Goal: Feedback & Contribution: Submit feedback/report problem

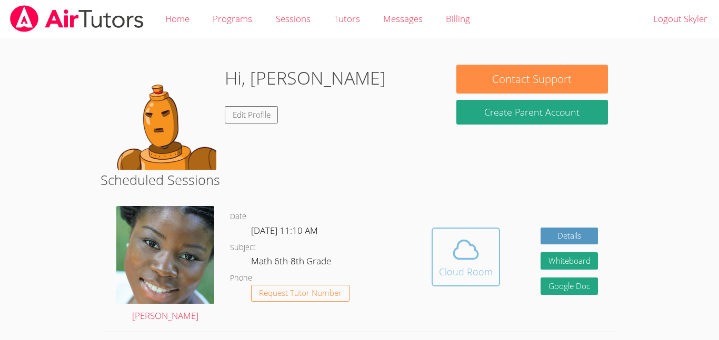
click at [482, 260] on span at bounding box center [466, 249] width 54 height 29
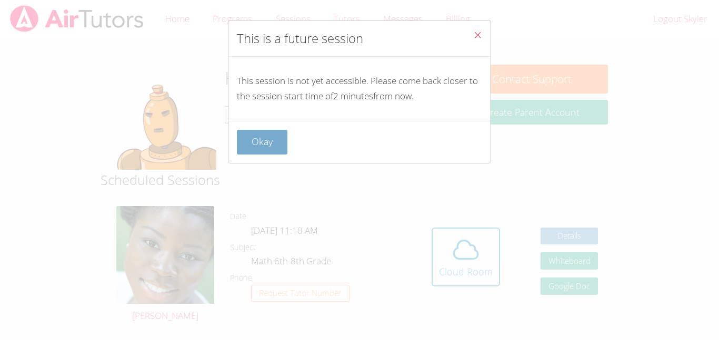
click at [274, 146] on button "Okay" at bounding box center [262, 142] width 51 height 25
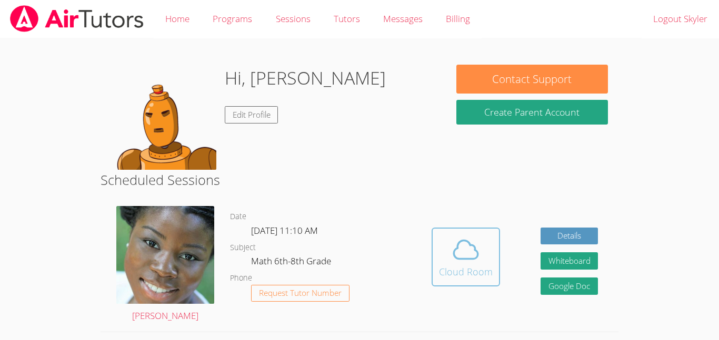
click at [475, 236] on icon at bounding box center [465, 249] width 29 height 29
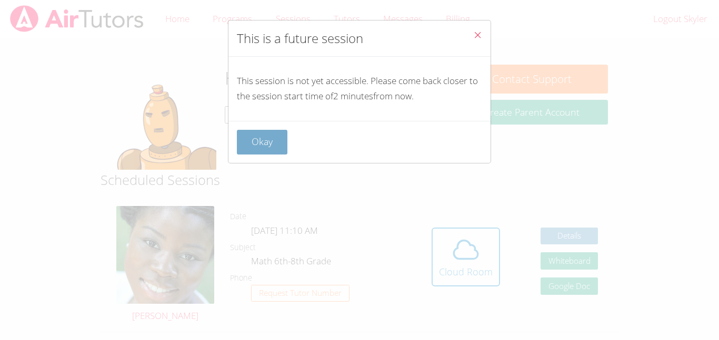
click at [265, 139] on button "Okay" at bounding box center [262, 142] width 51 height 25
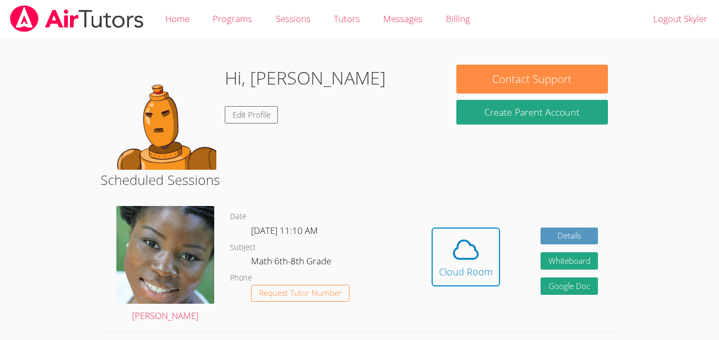
click at [504, 268] on div "Hidden Cloud Room Details Whiteboard Hidden Google Doc" at bounding box center [514, 265] width 207 height 134
click at [485, 262] on span at bounding box center [466, 249] width 54 height 29
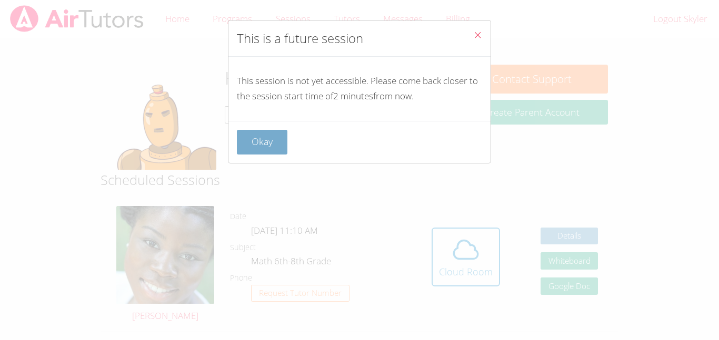
click at [258, 151] on button "Okay" at bounding box center [262, 142] width 51 height 25
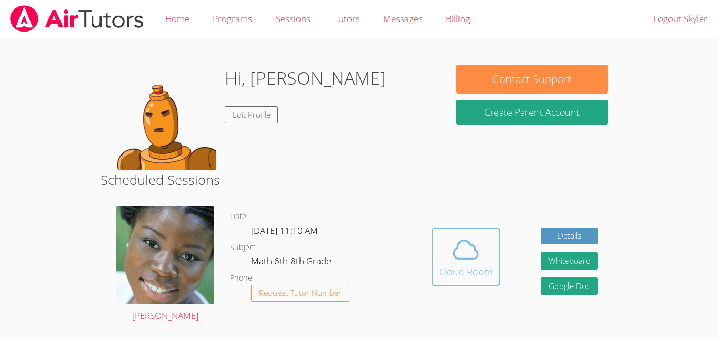
click at [485, 281] on button "Cloud Room" at bounding box center [465, 257] width 68 height 59
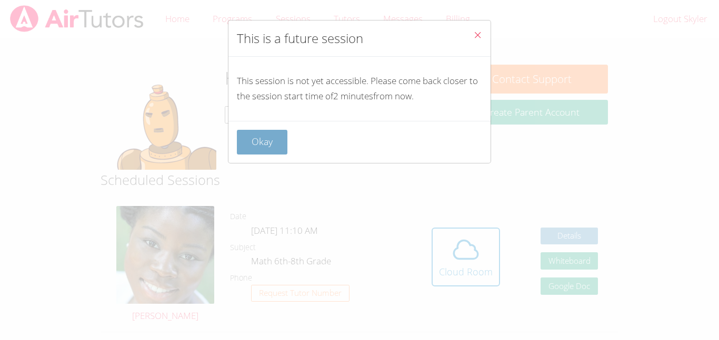
click at [239, 136] on button "Okay" at bounding box center [262, 142] width 51 height 25
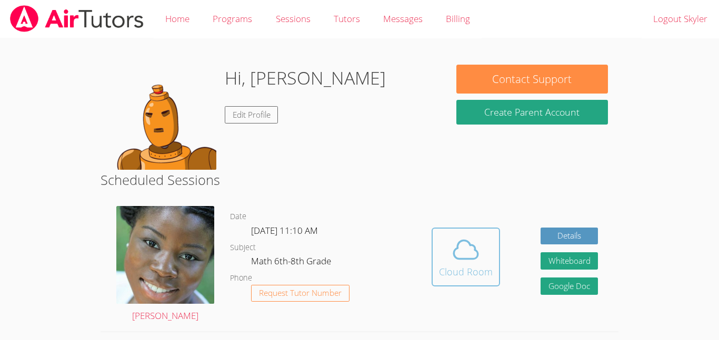
click at [441, 230] on button "Cloud Room" at bounding box center [465, 257] width 68 height 59
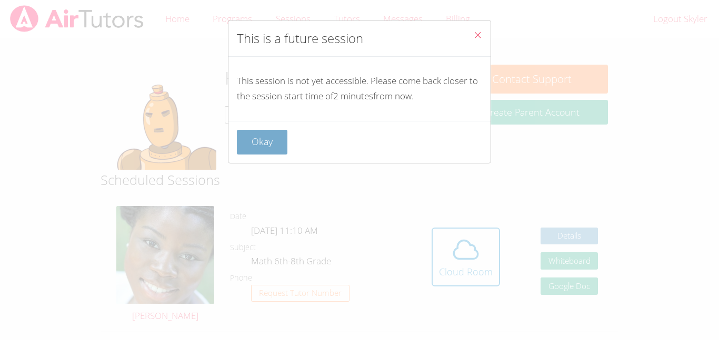
click at [286, 142] on button "Okay" at bounding box center [262, 142] width 51 height 25
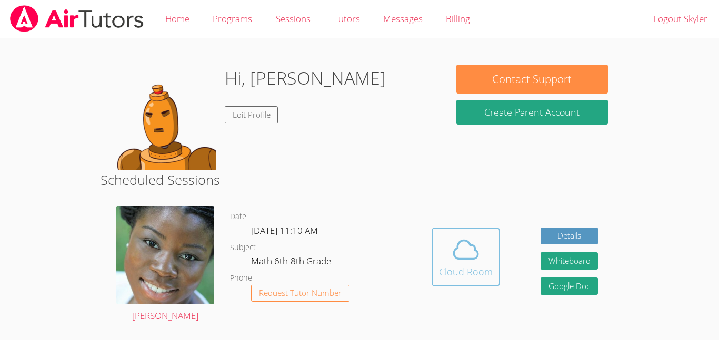
click at [461, 259] on icon at bounding box center [466, 250] width 24 height 18
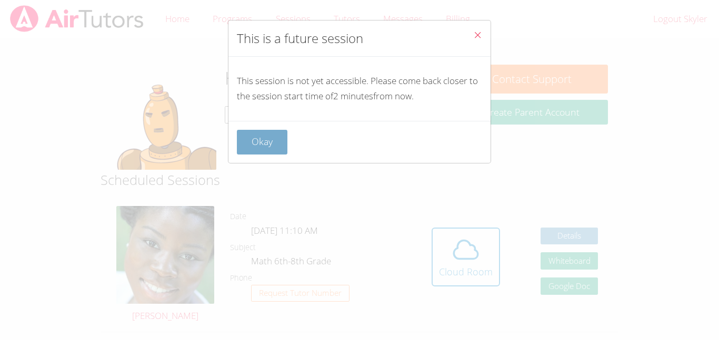
click at [253, 150] on button "Okay" at bounding box center [262, 142] width 51 height 25
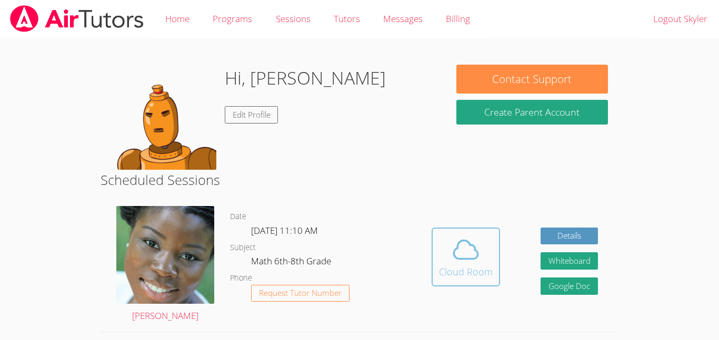
click at [458, 249] on icon at bounding box center [465, 249] width 29 height 29
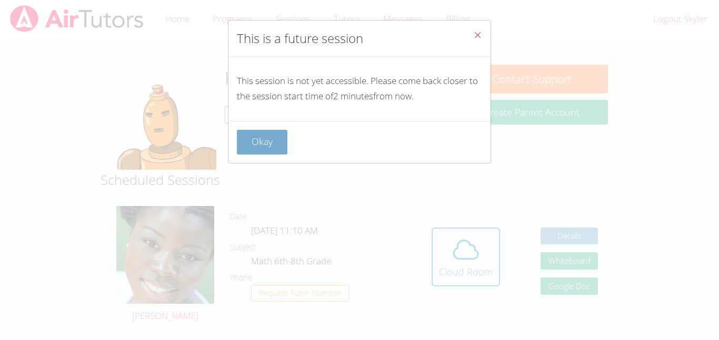
click at [247, 144] on button "Okay" at bounding box center [262, 142] width 51 height 25
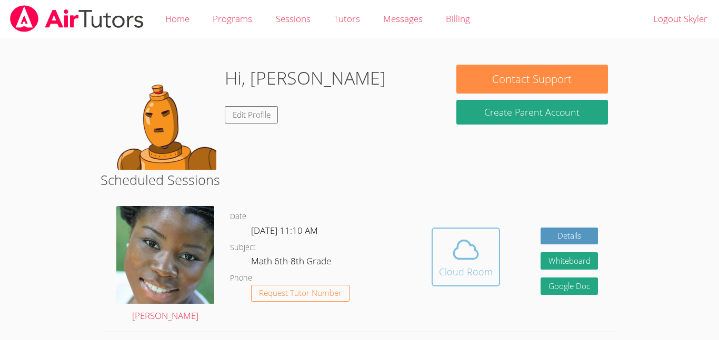
click at [447, 273] on div "Cloud Room" at bounding box center [466, 272] width 54 height 15
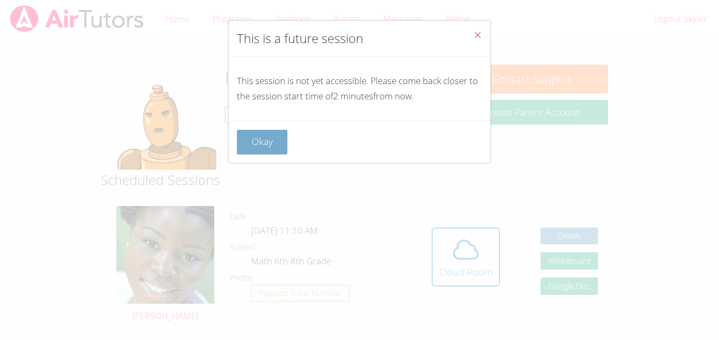
click at [252, 148] on button "Okay" at bounding box center [262, 142] width 51 height 25
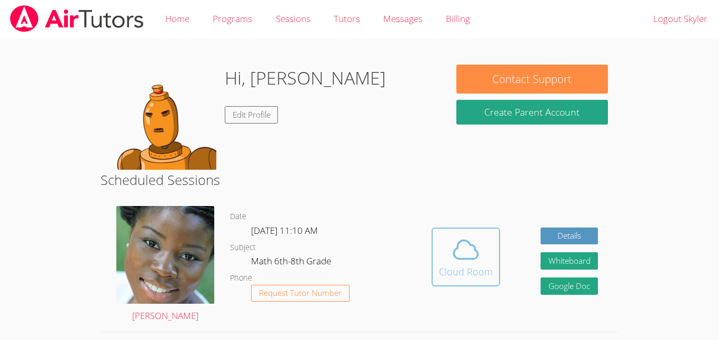
click at [453, 271] on div "Cloud Room" at bounding box center [466, 272] width 54 height 15
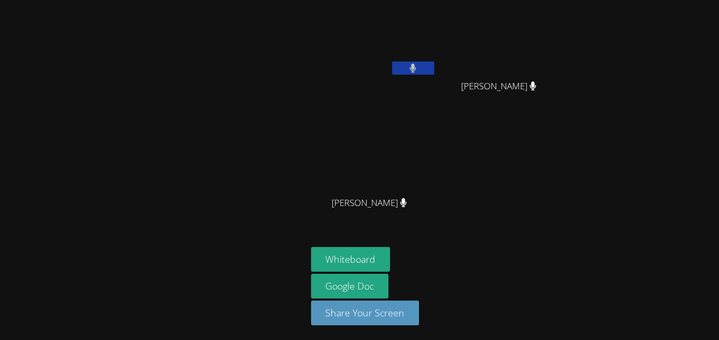
click at [400, 74] on button at bounding box center [413, 68] width 42 height 13
click at [105, 237] on div at bounding box center [153, 170] width 298 height 332
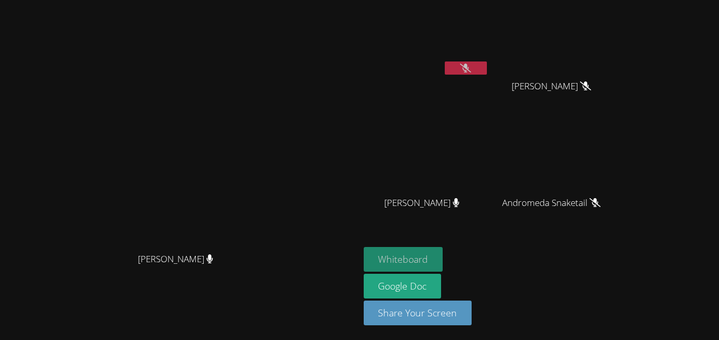
click at [443, 269] on button "Whiteboard" at bounding box center [403, 259] width 79 height 25
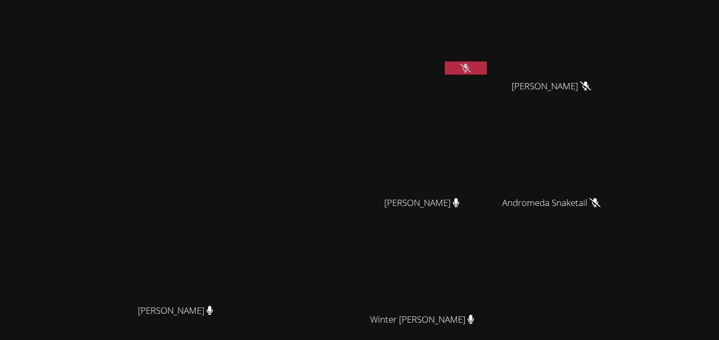
click at [487, 67] on button at bounding box center [466, 68] width 42 height 13
click at [487, 65] on button at bounding box center [466, 68] width 42 height 13
click at [487, 66] on button at bounding box center [466, 68] width 42 height 13
click at [471, 71] on icon at bounding box center [465, 68] width 11 height 9
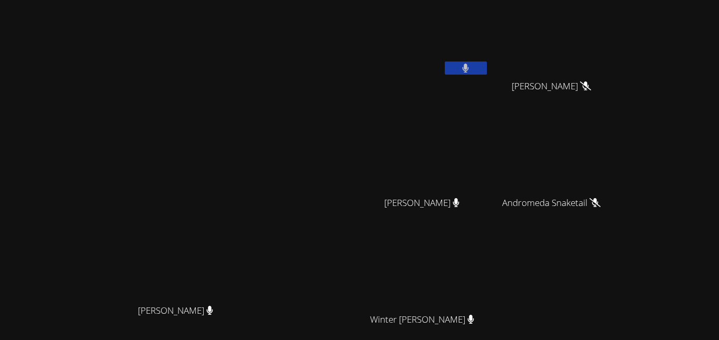
click at [487, 69] on button at bounding box center [466, 68] width 42 height 13
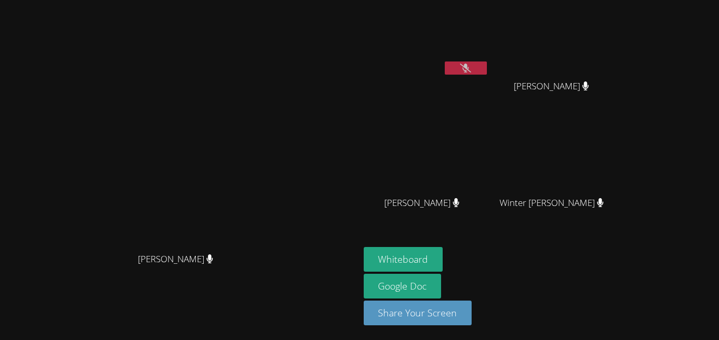
click at [487, 64] on button at bounding box center [466, 68] width 42 height 13
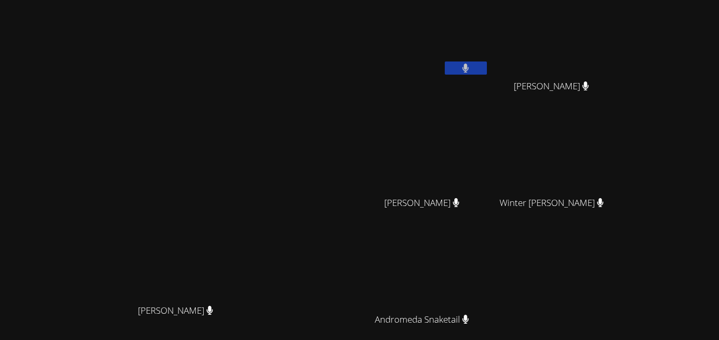
click at [469, 71] on icon at bounding box center [465, 68] width 7 height 9
click at [489, 58] on video at bounding box center [426, 39] width 125 height 71
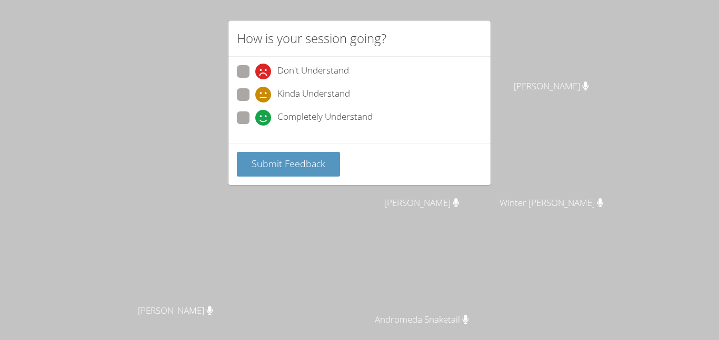
click at [264, 111] on icon at bounding box center [263, 118] width 16 height 16
click at [264, 112] on input "Completely Understand" at bounding box center [259, 116] width 9 height 9
radio input "true"
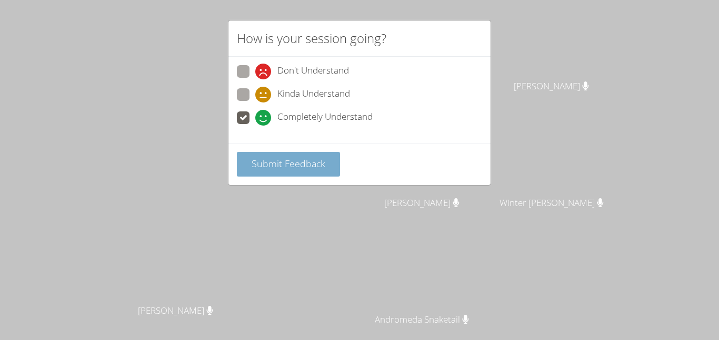
click at [280, 172] on button "Submit Feedback" at bounding box center [288, 164] width 103 height 25
